Goal: Task Accomplishment & Management: Complete application form

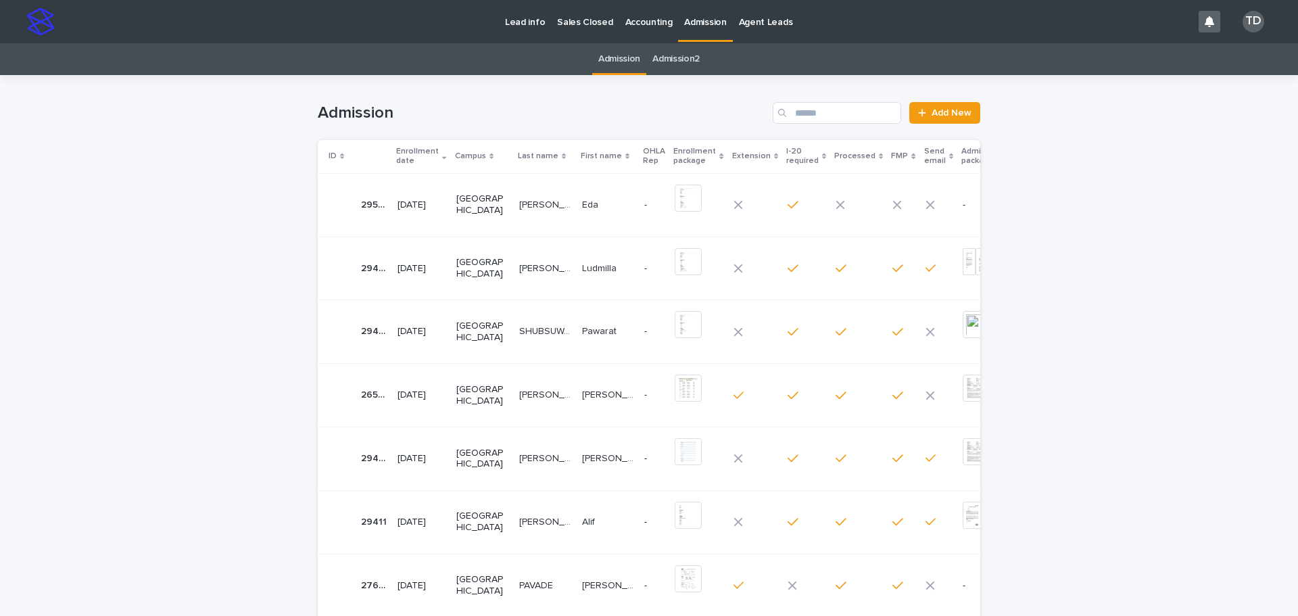
click at [442, 156] on icon at bounding box center [444, 156] width 4 height 7
click at [443, 154] on th "Enrollment date" at bounding box center [421, 156] width 58 height 33
click at [442, 156] on icon at bounding box center [444, 156] width 4 height 6
click at [442, 156] on icon at bounding box center [444, 154] width 4 height 3
click at [514, 208] on td "[PERSON_NAME]" at bounding box center [545, 205] width 63 height 64
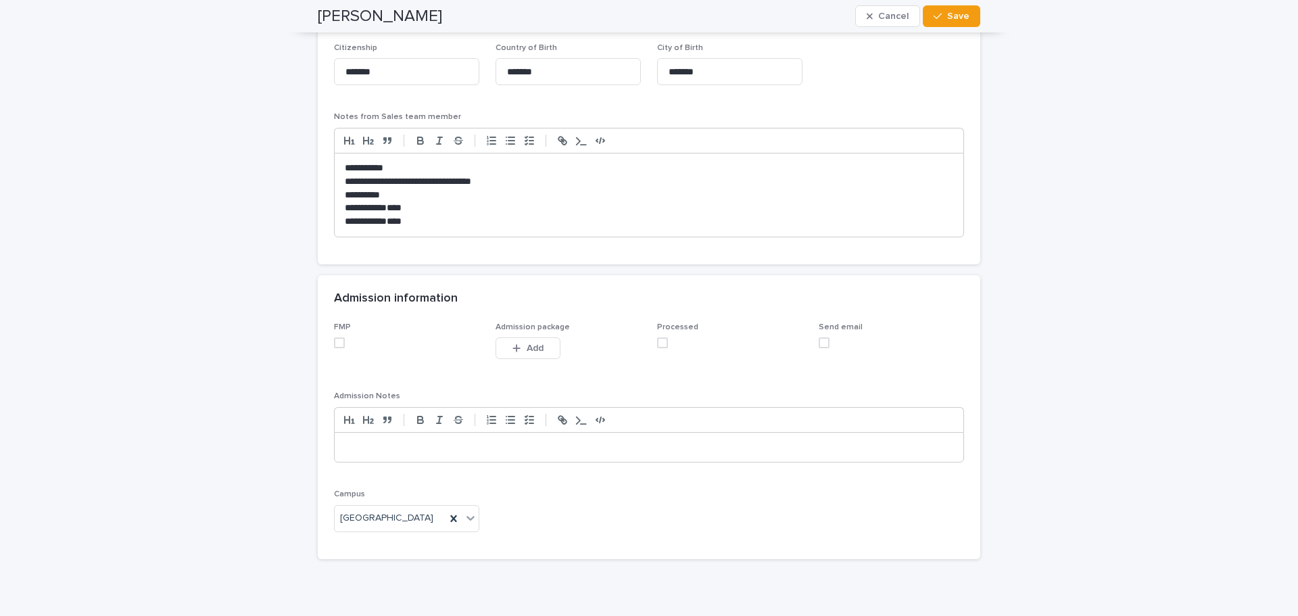
scroll to position [1210, 0]
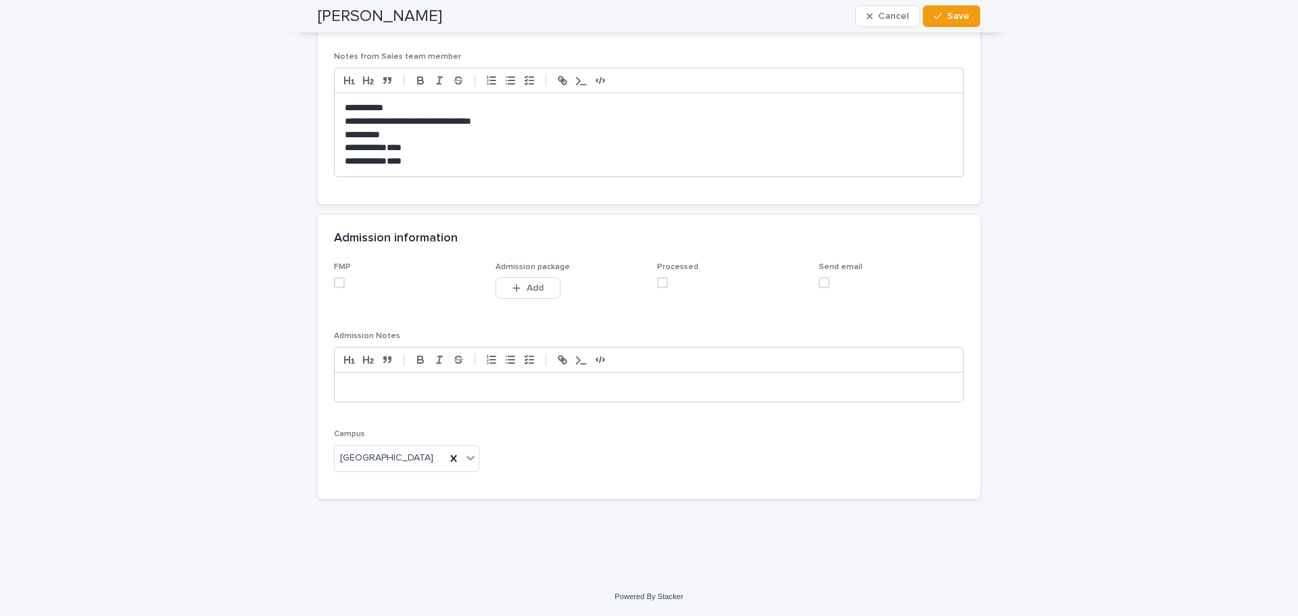
click at [337, 283] on span at bounding box center [339, 282] width 11 height 11
click at [657, 284] on span at bounding box center [662, 282] width 11 height 11
click at [531, 288] on span "Add" at bounding box center [535, 287] width 17 height 9
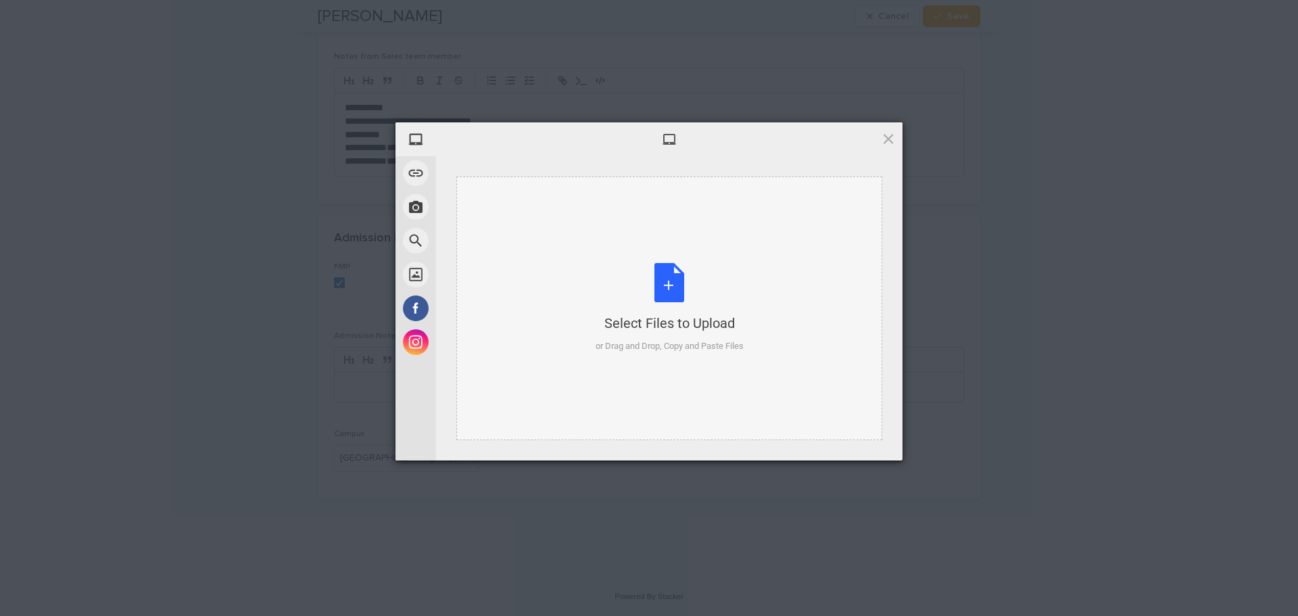
click at [669, 285] on div "Select Files to Upload or Drag and Drop, Copy and Paste Files" at bounding box center [670, 308] width 148 height 90
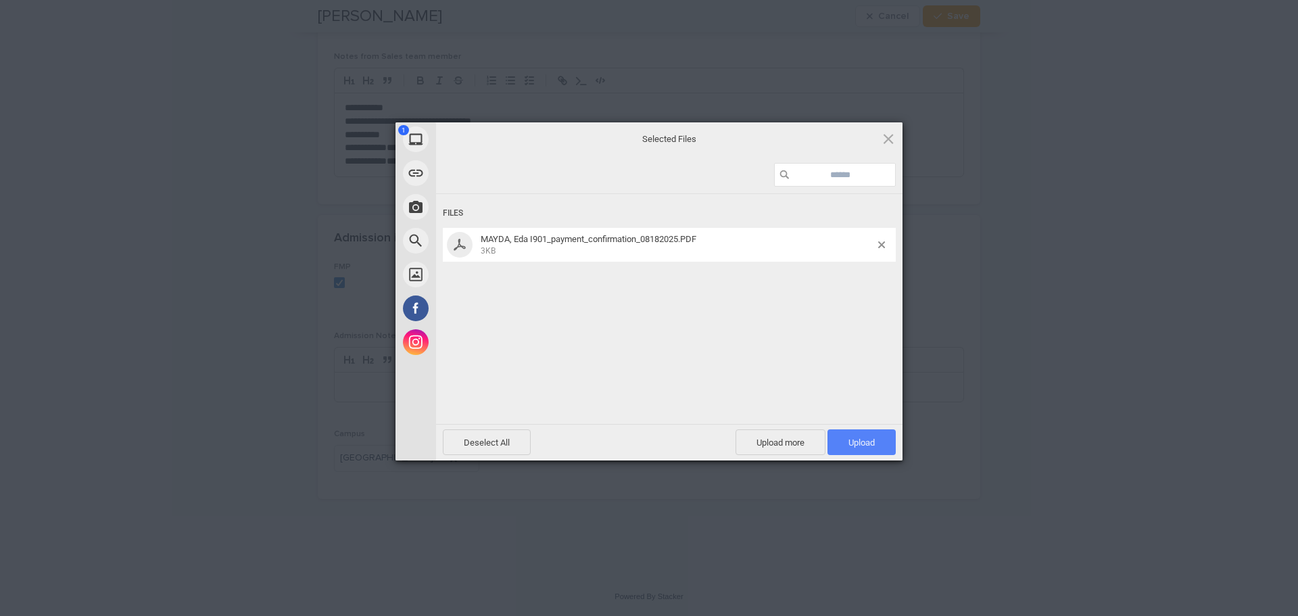
click at [855, 437] on span "Upload 1" at bounding box center [862, 442] width 26 height 10
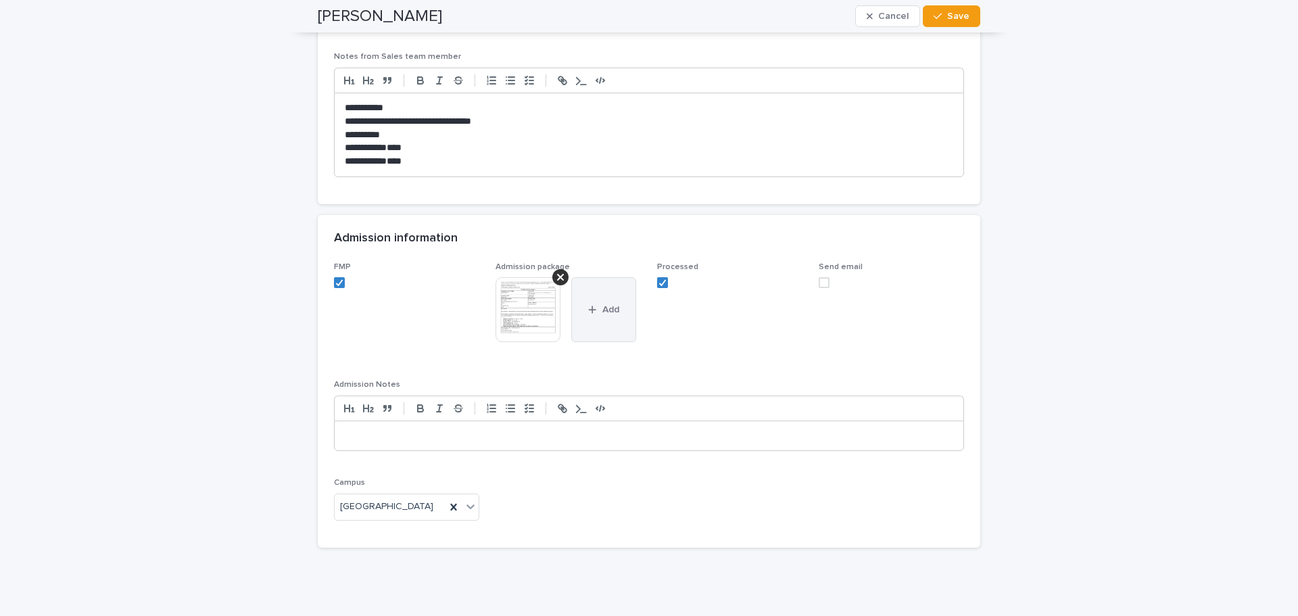
click at [618, 322] on button "Add" at bounding box center [603, 309] width 65 height 65
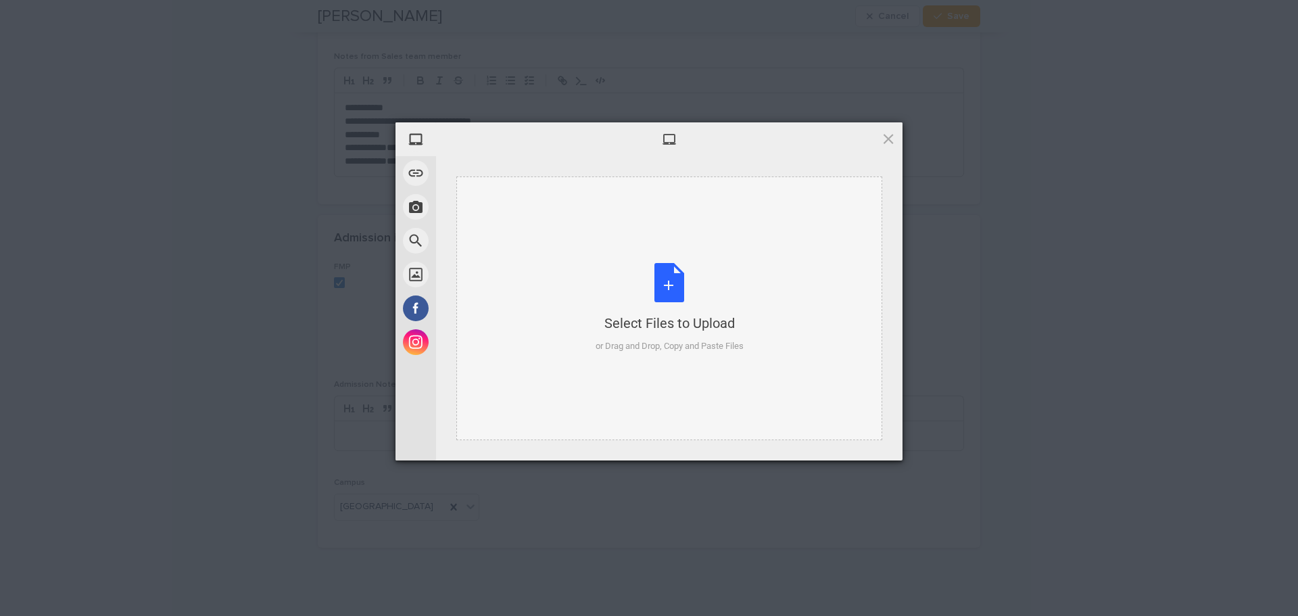
click at [672, 278] on div "Select Files to Upload or Drag and Drop, Copy and Paste Files" at bounding box center [670, 308] width 148 height 90
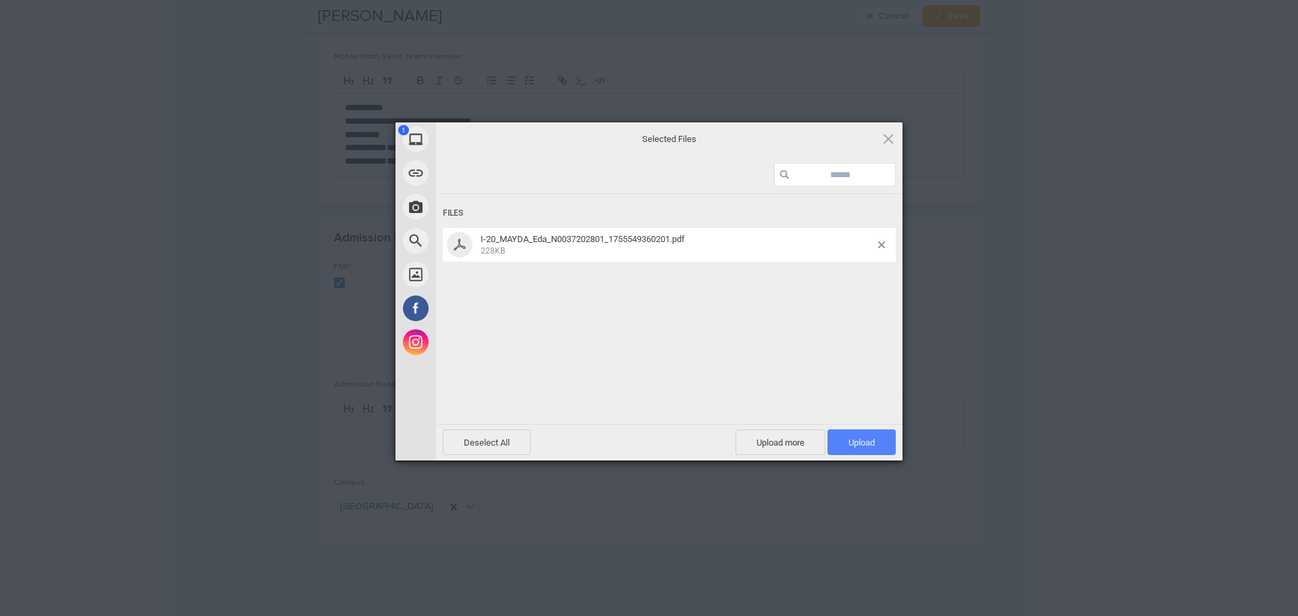
click at [872, 444] on span "Upload 1" at bounding box center [862, 442] width 26 height 10
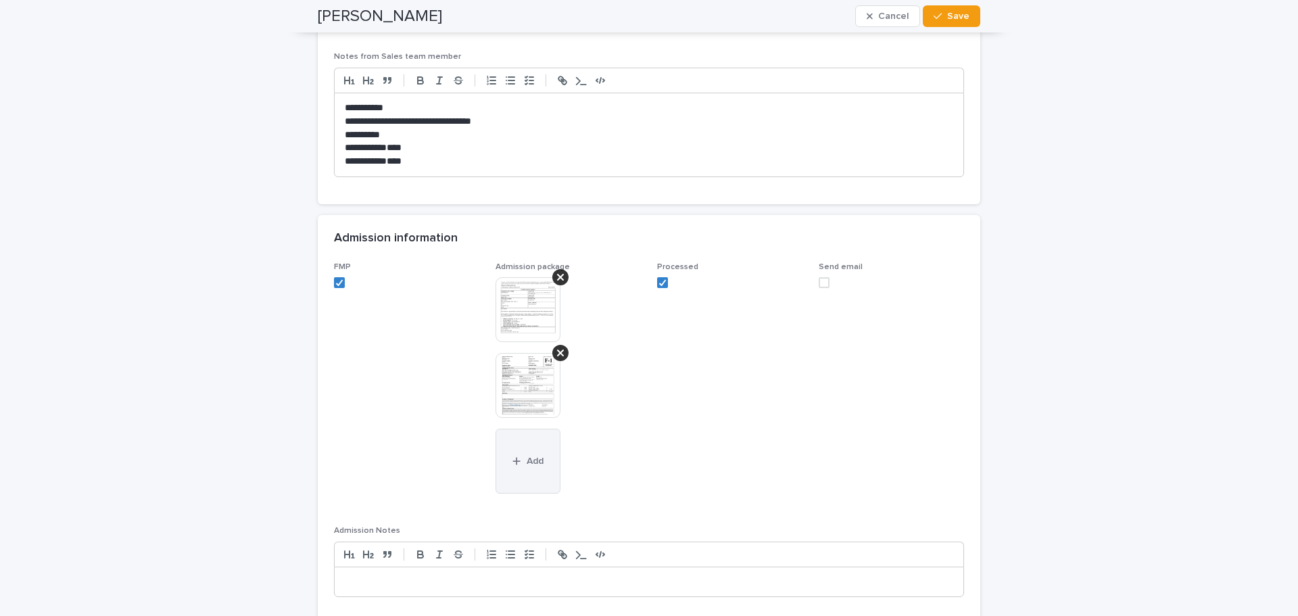
click at [527, 462] on span "Add" at bounding box center [535, 460] width 17 height 9
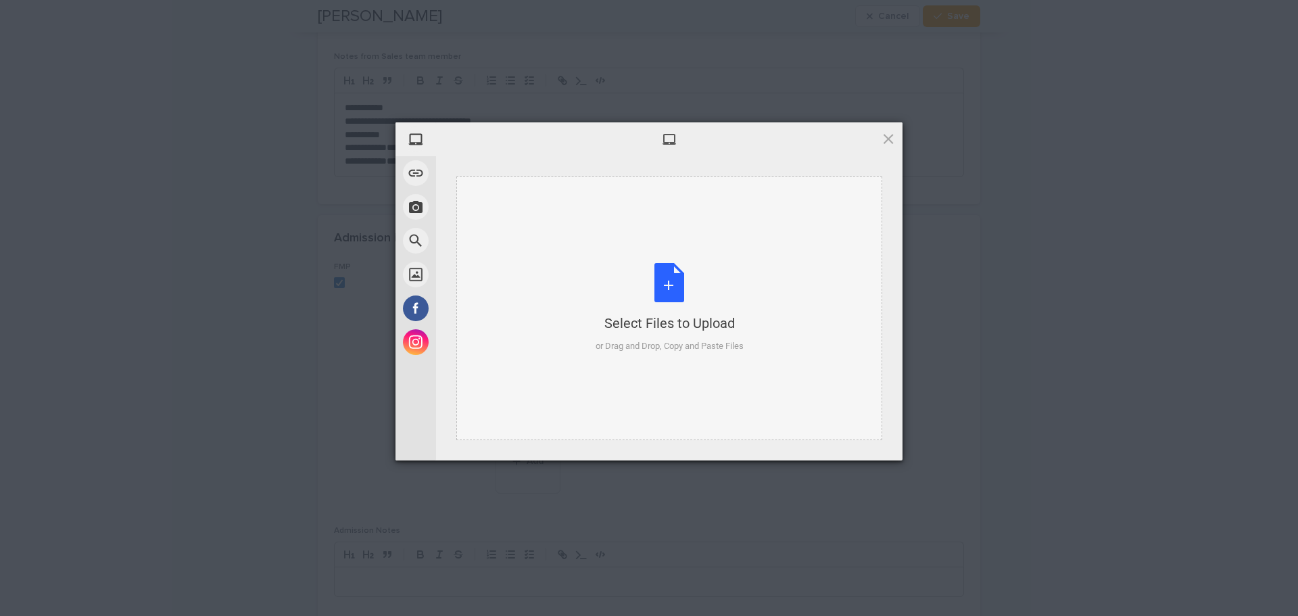
click at [673, 287] on div "Select Files to Upload or Drag and Drop, Copy and Paste Files" at bounding box center [670, 308] width 148 height 90
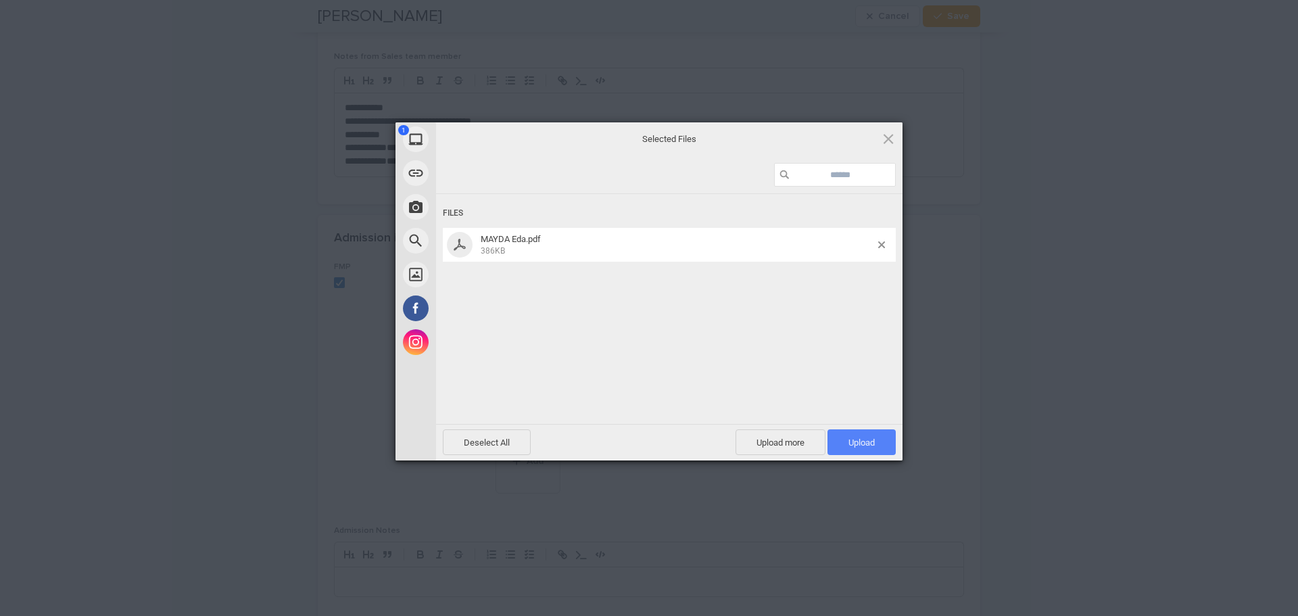
click at [875, 442] on span "Upload 1" at bounding box center [862, 442] width 68 height 26
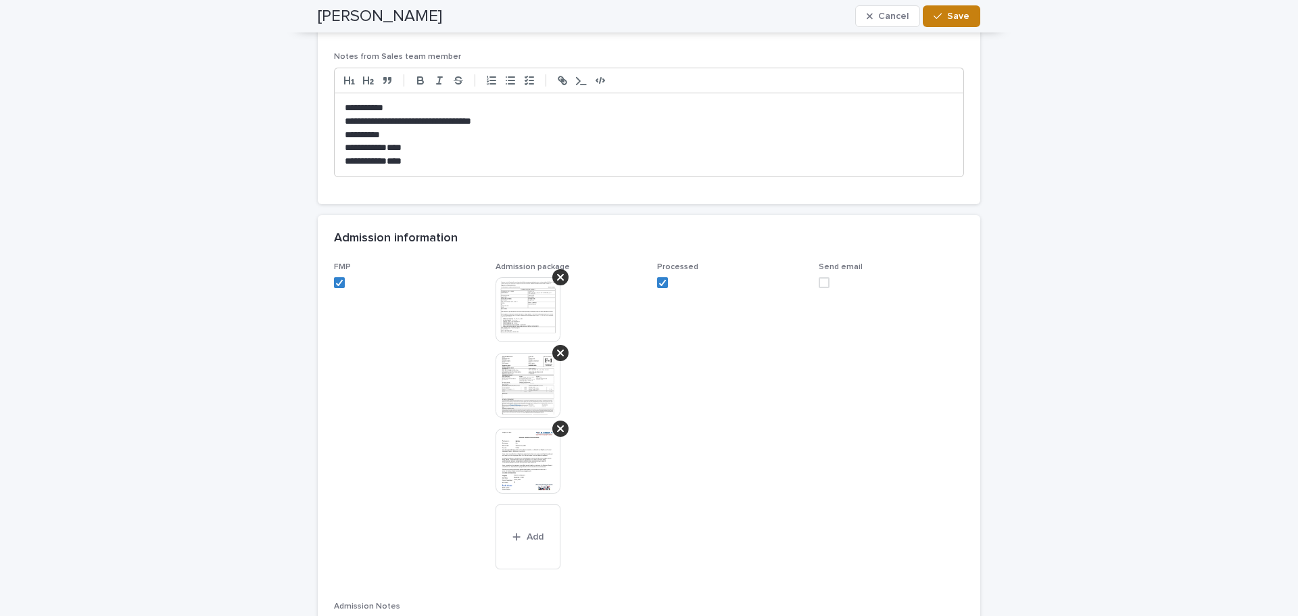
click at [949, 13] on span "Save" at bounding box center [958, 15] width 22 height 9
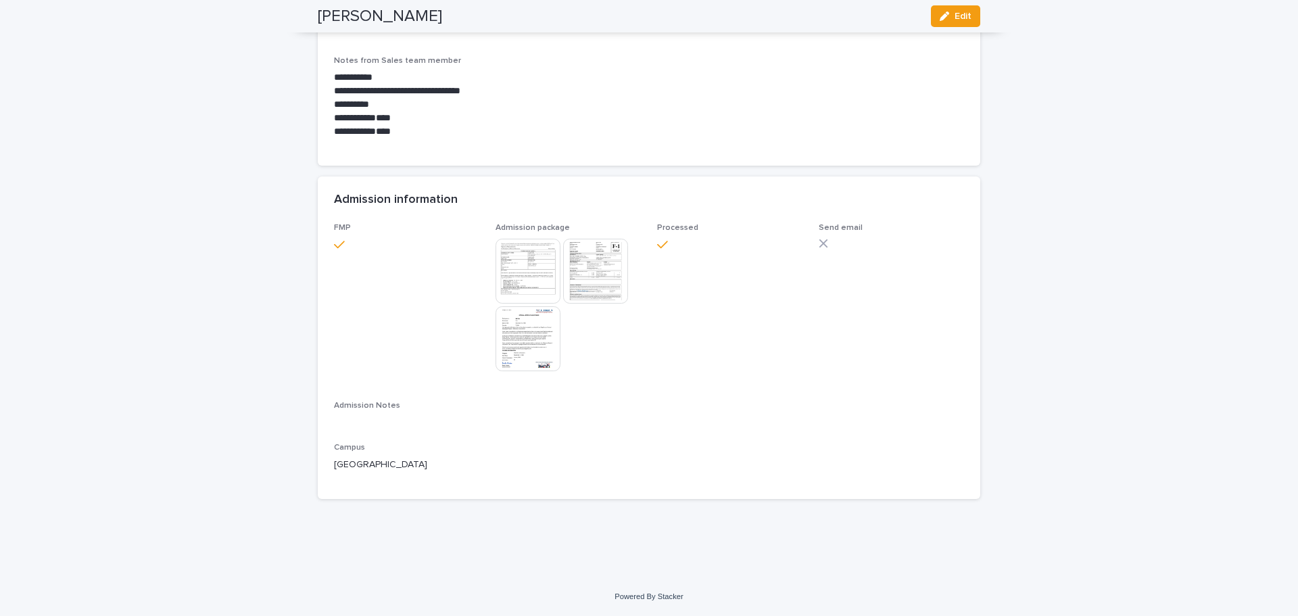
scroll to position [1057, 0]
click at [521, 279] on img at bounding box center [528, 271] width 65 height 65
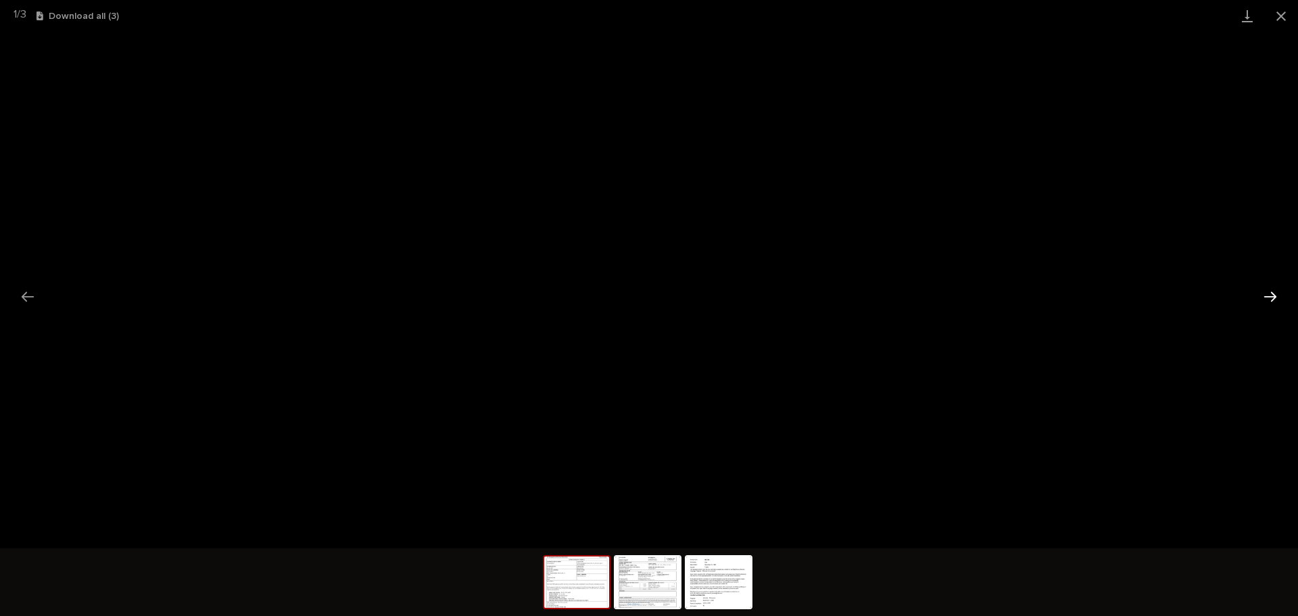
click at [1273, 294] on button "Next slide" at bounding box center [1270, 296] width 28 height 26
click at [1268, 296] on button "Next slide" at bounding box center [1270, 296] width 28 height 26
click at [1279, 16] on button "Close gallery" at bounding box center [1281, 16] width 34 height 32
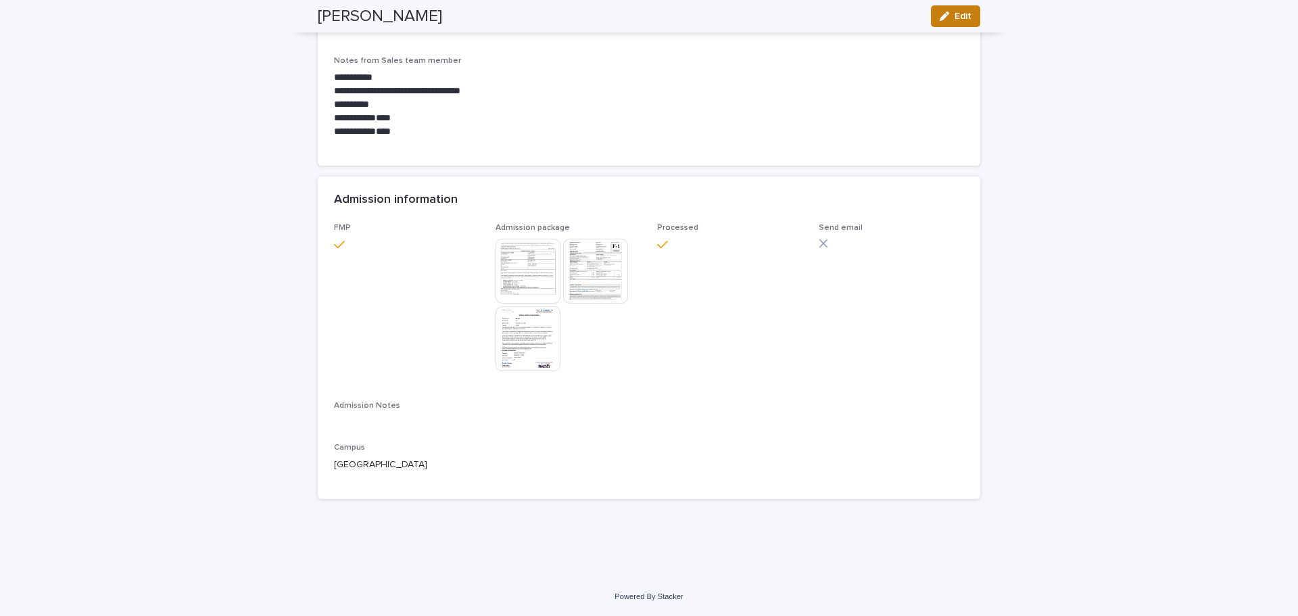
click at [947, 16] on div "button" at bounding box center [947, 15] width 15 height 9
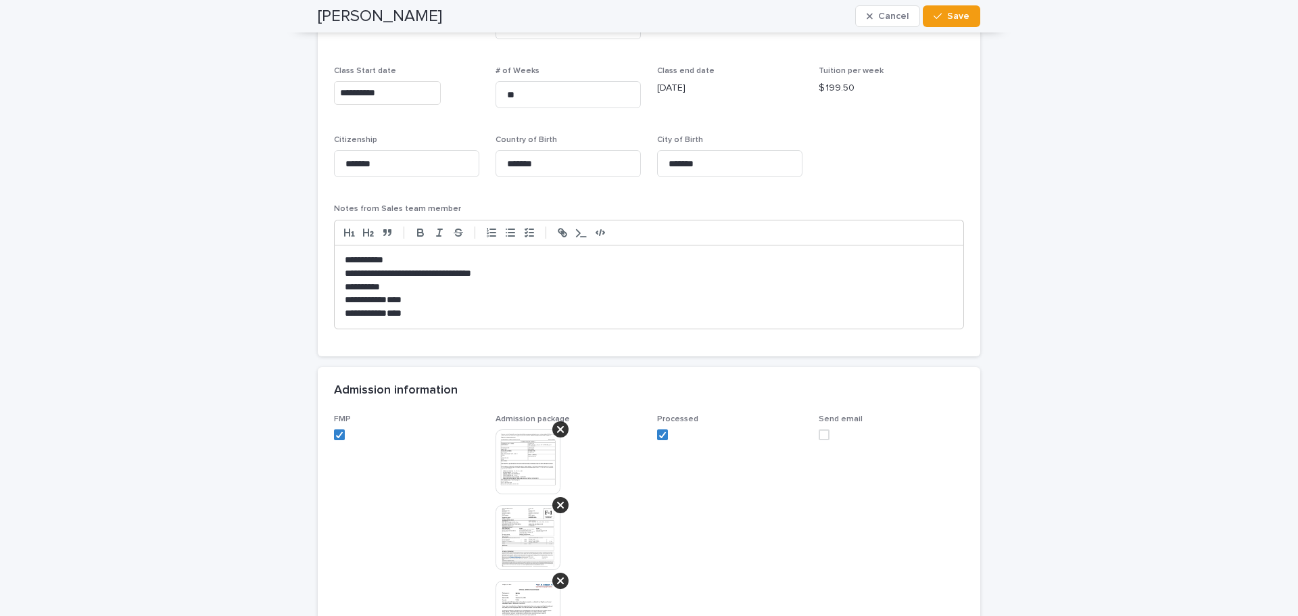
click at [822, 435] on span at bounding box center [824, 434] width 11 height 11
click at [952, 14] on span "Save" at bounding box center [958, 15] width 22 height 9
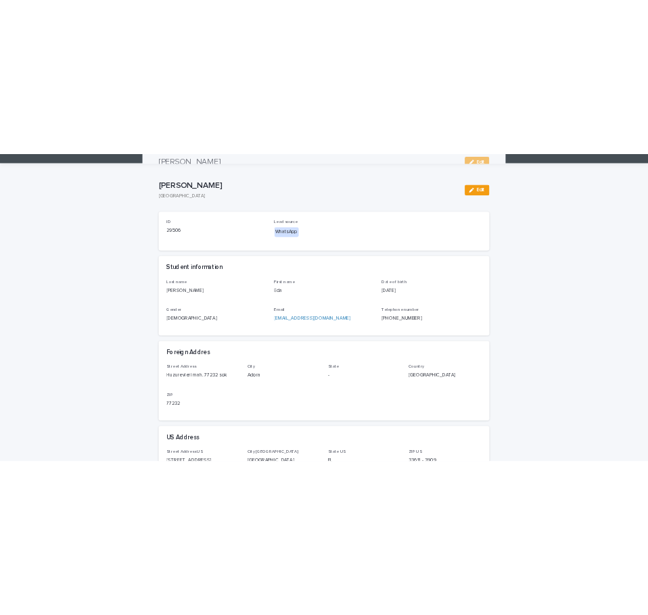
scroll to position [0, 0]
